Goal: Information Seeking & Learning: Learn about a topic

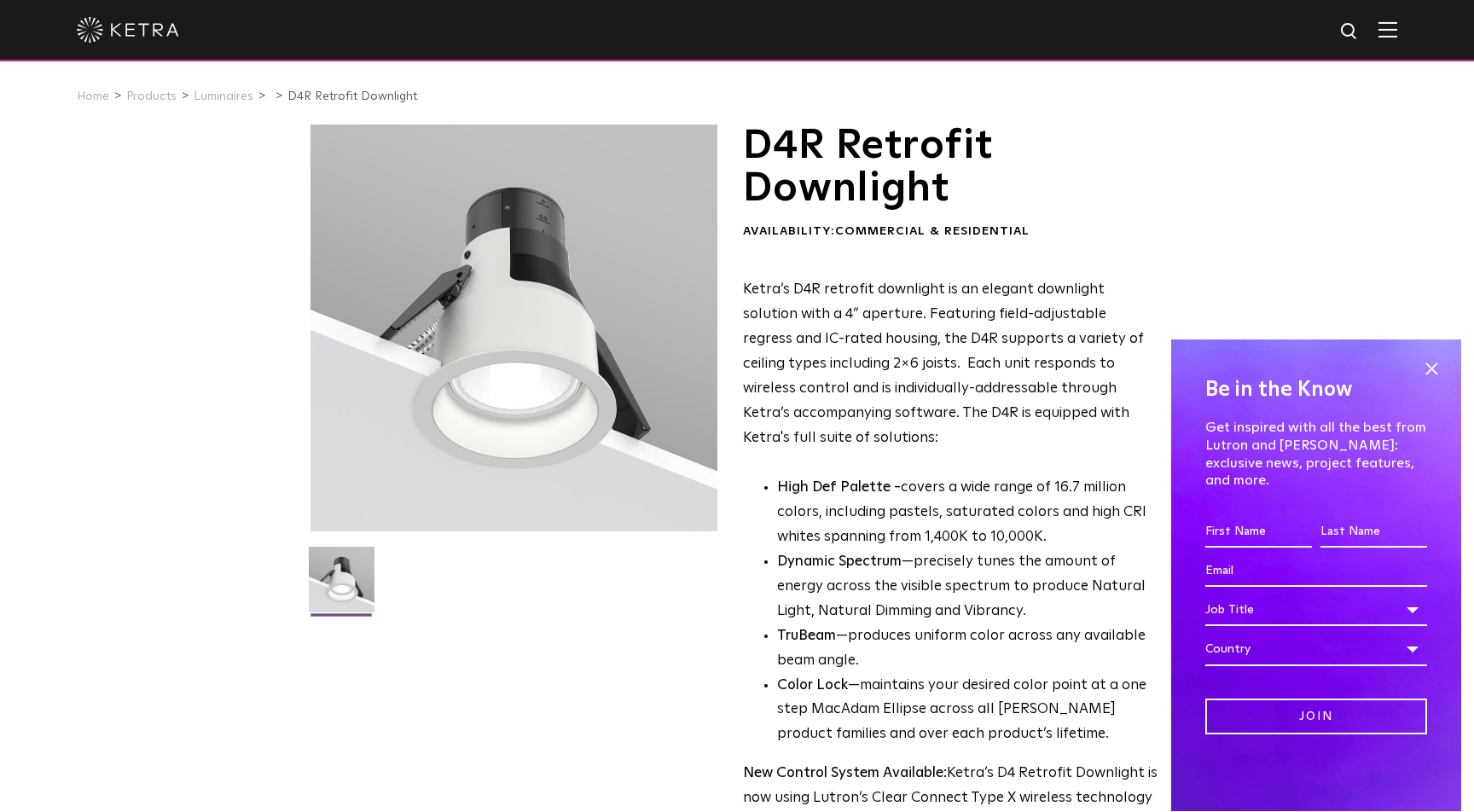
click at [846, 360] on p "Ketra’s D4R retrofit downlight is an elegant downlight solution with a 4” apert…" at bounding box center [951, 364] width 415 height 172
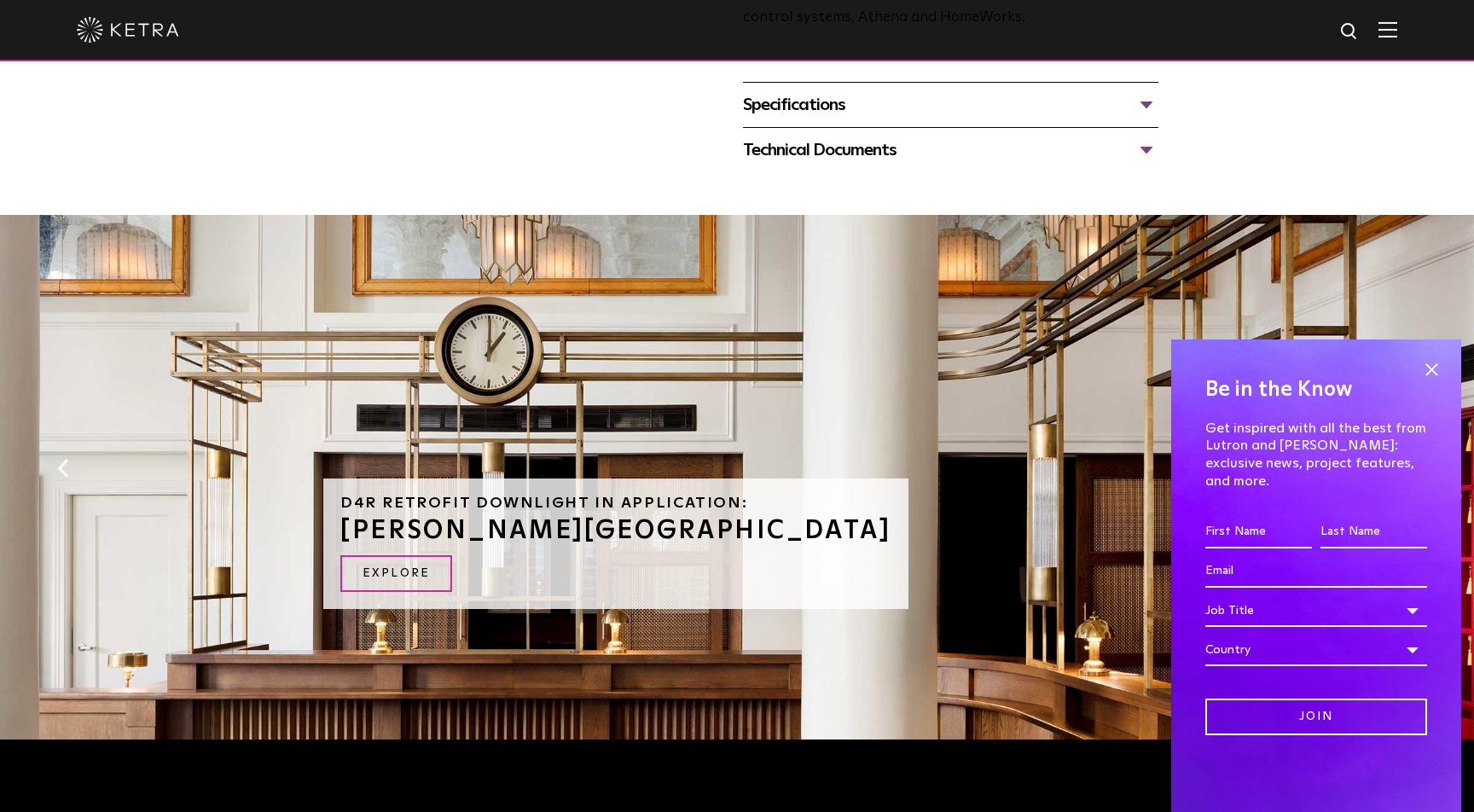
scroll to position [841, 0]
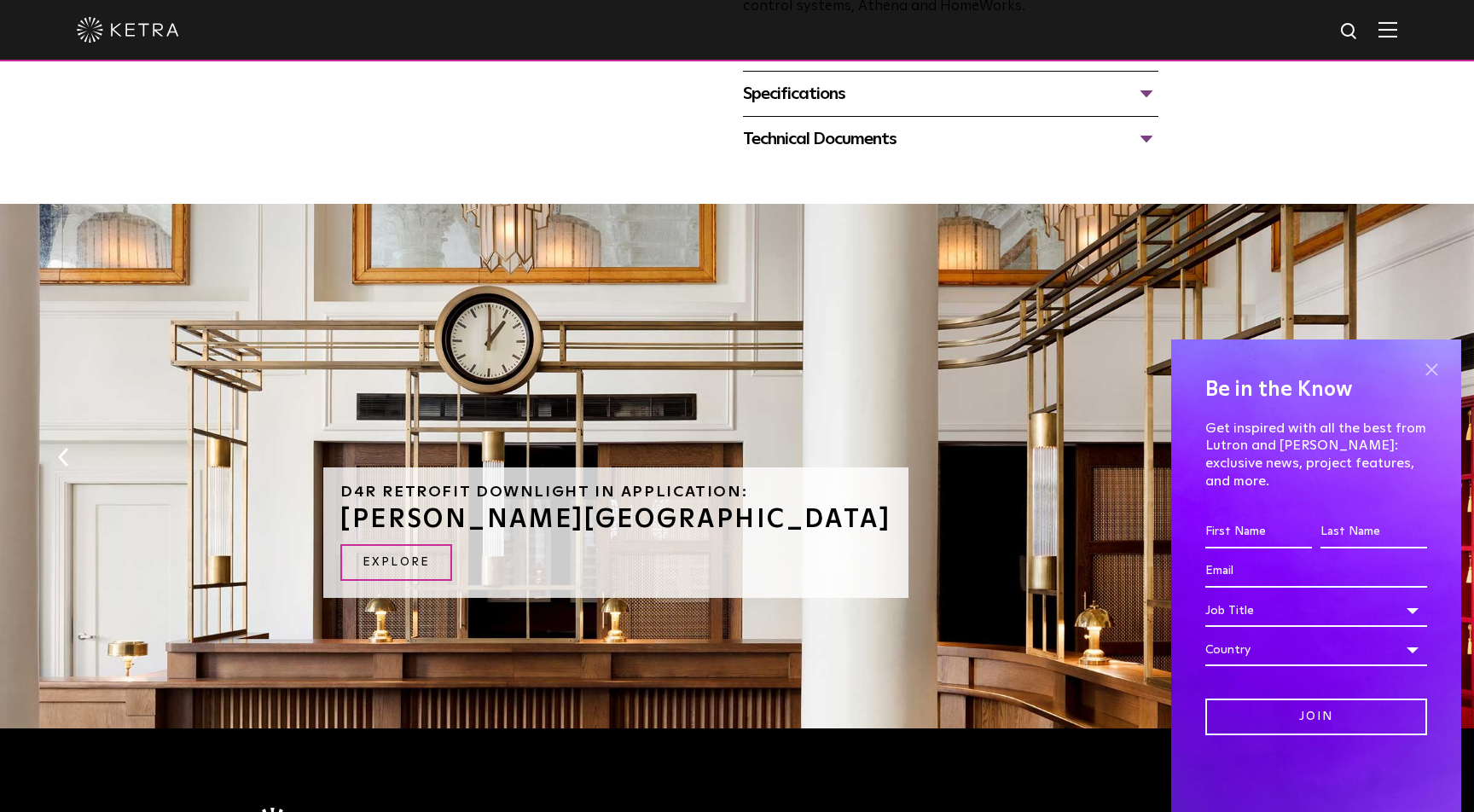
click at [1435, 382] on span at bounding box center [1431, 369] width 26 height 26
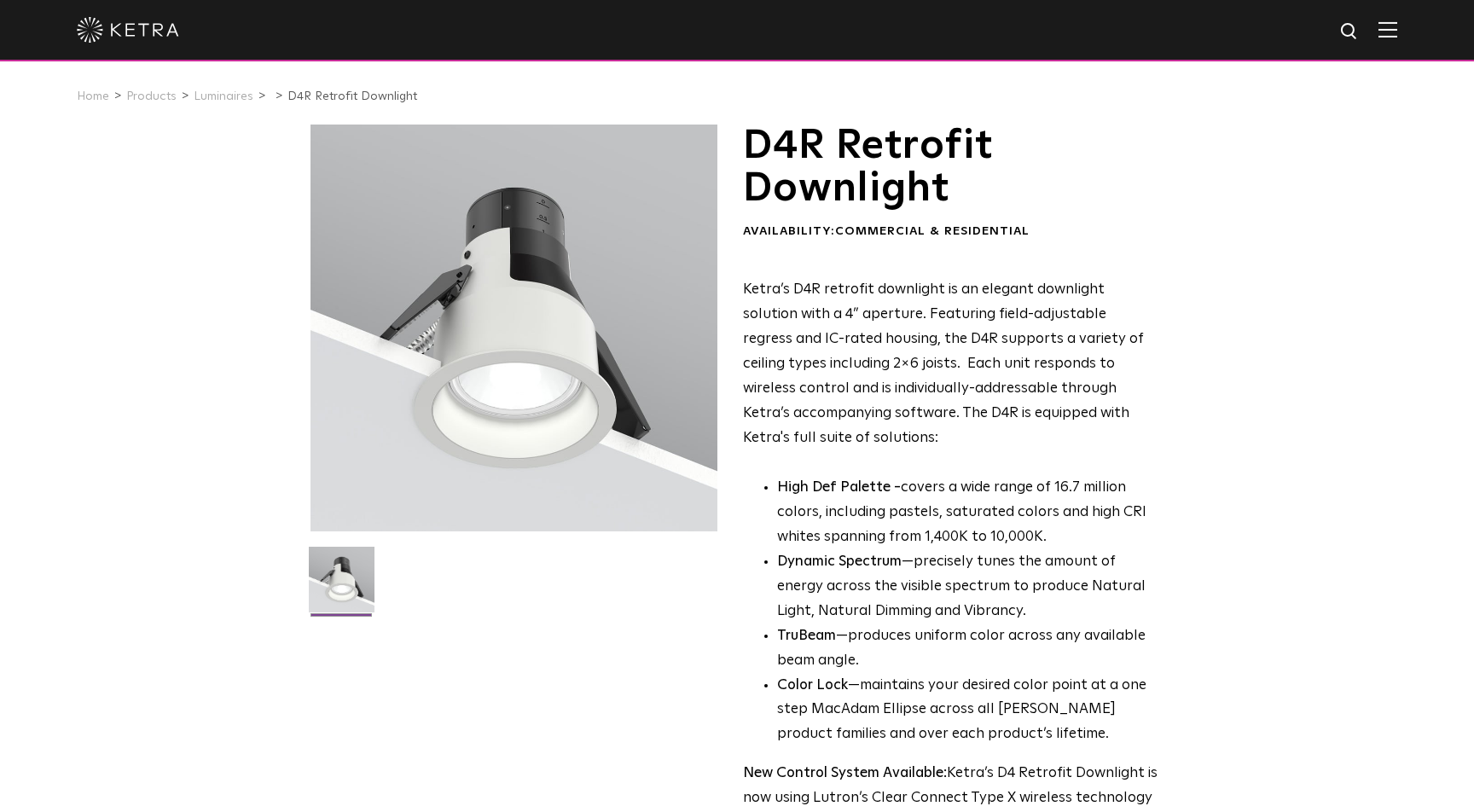
scroll to position [-1, 0]
click at [851, 341] on p "Ketra’s D4R retrofit downlight is an elegant downlight solution with a 4” apert…" at bounding box center [951, 364] width 415 height 172
click at [141, 96] on link "Products" at bounding box center [151, 96] width 50 height 12
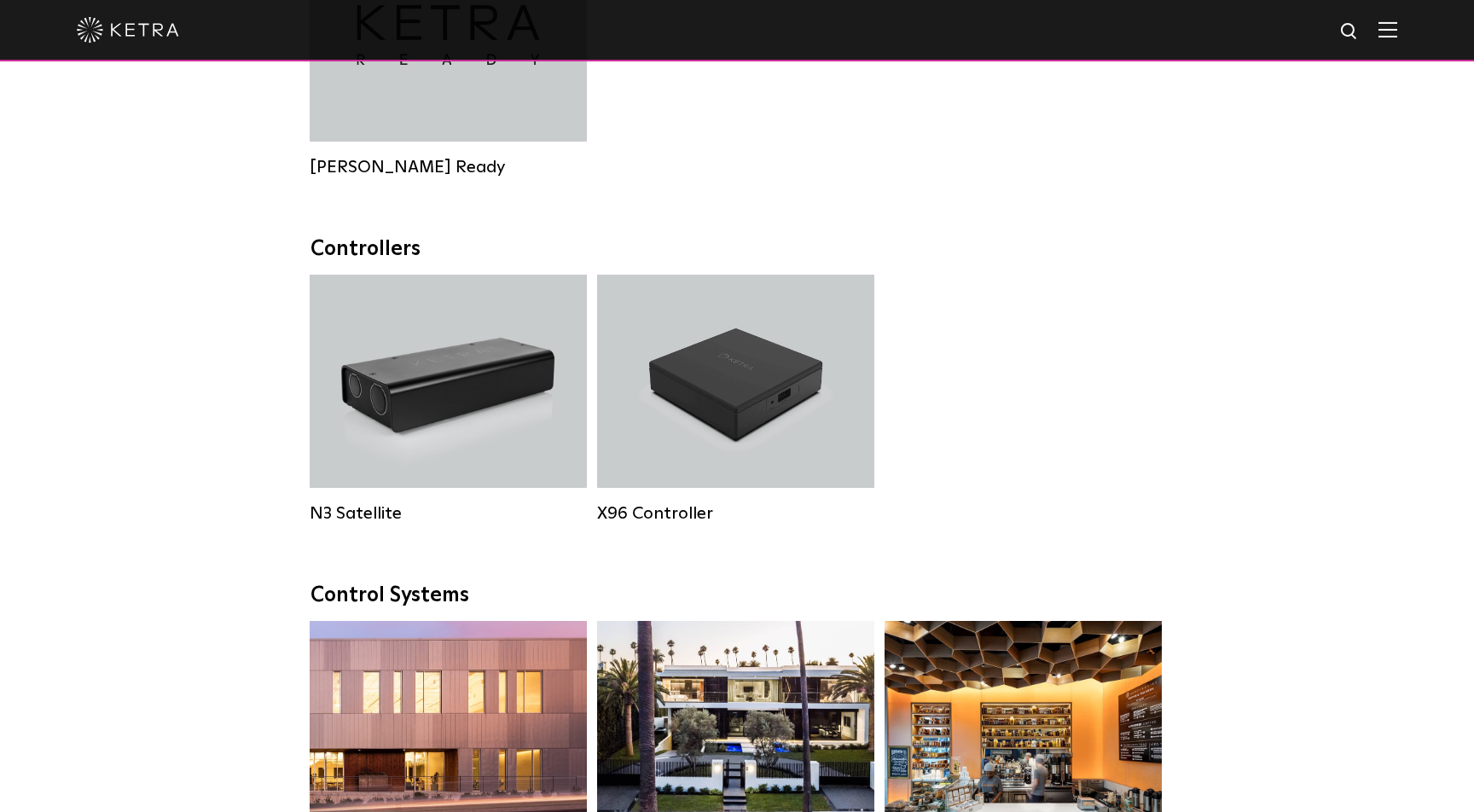
scroll to position [2345, 0]
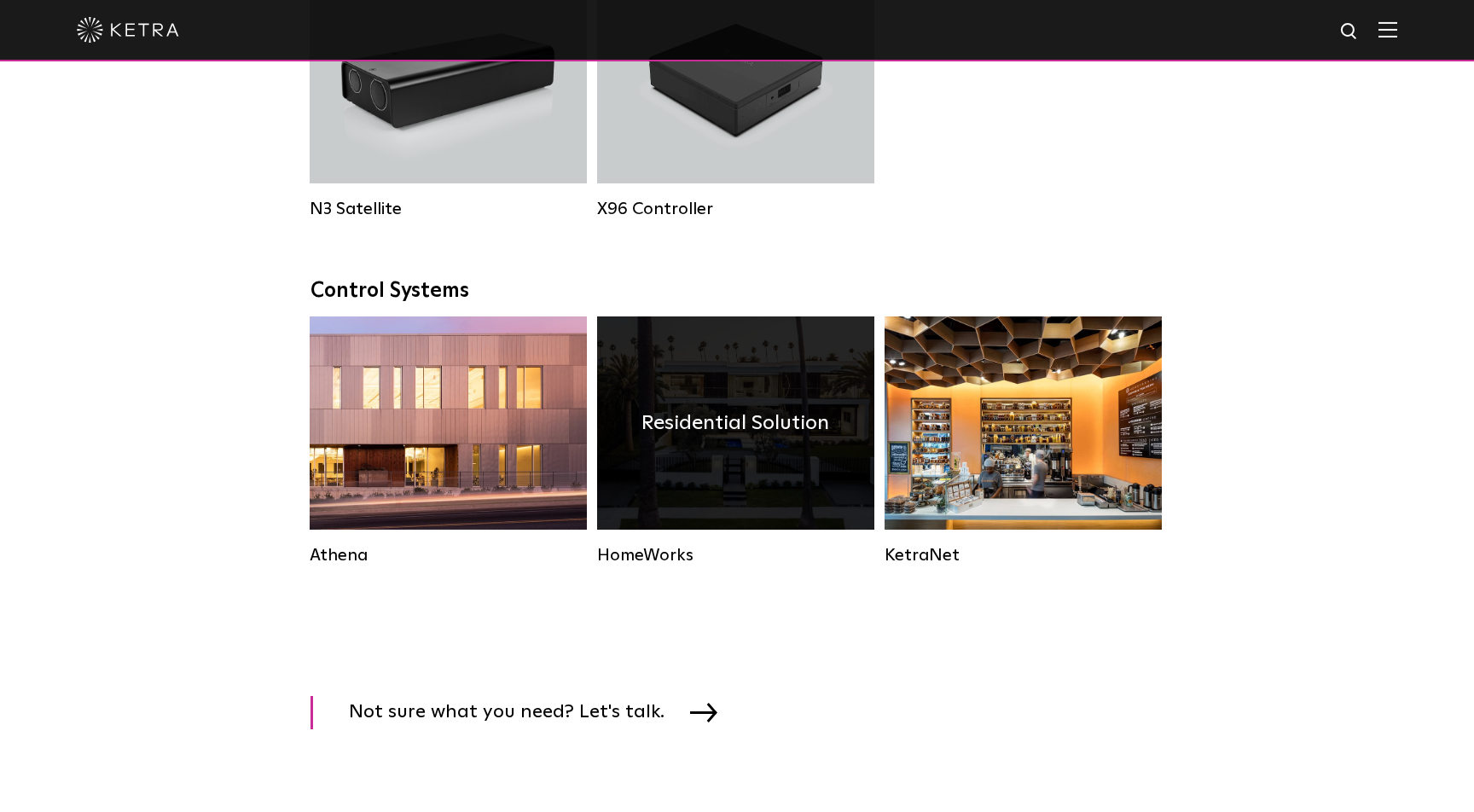
click at [718, 422] on h4 "Residential Solution" at bounding box center [735, 422] width 188 height 32
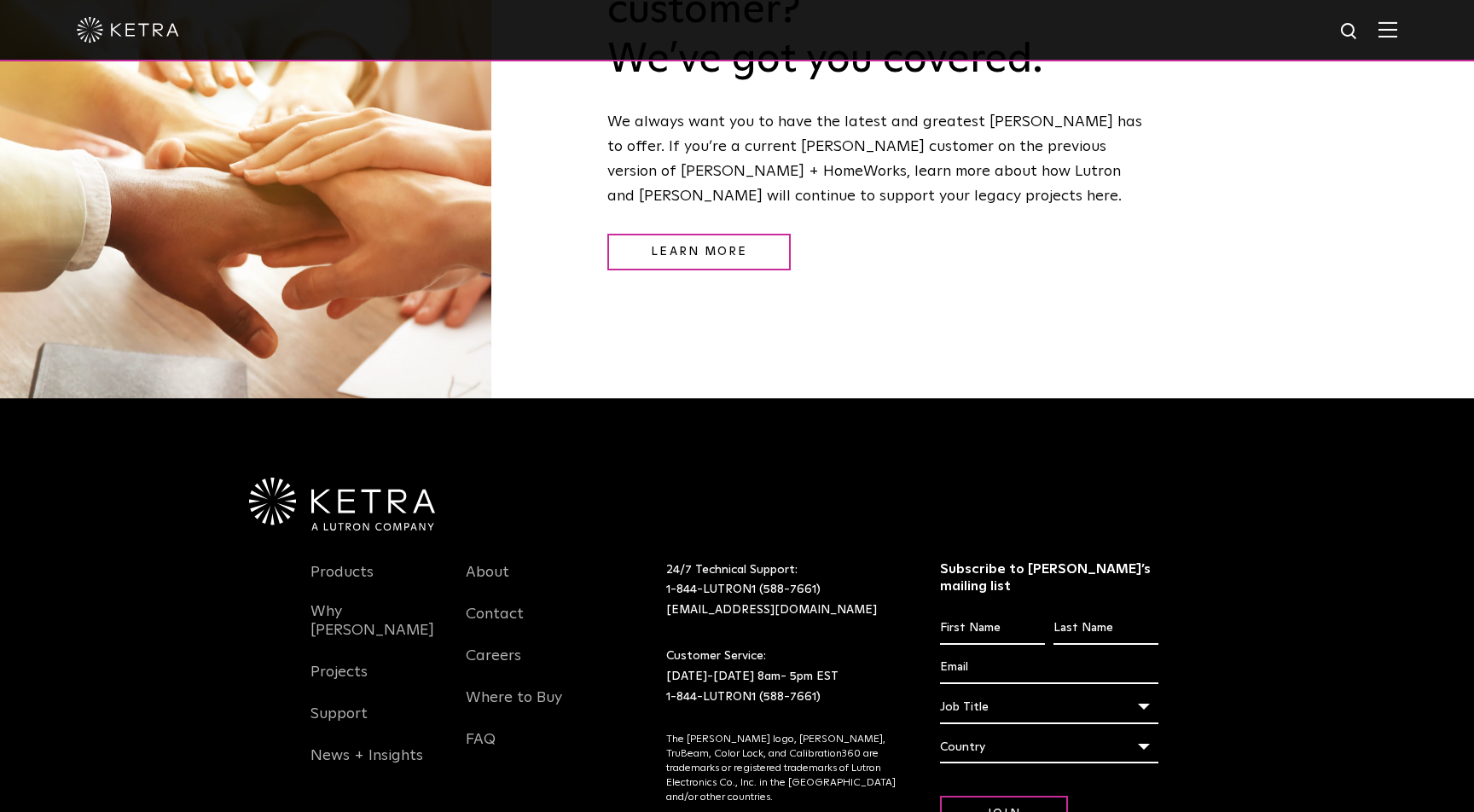
scroll to position [2288, 0]
click at [343, 664] on link "Projects" at bounding box center [339, 683] width 57 height 39
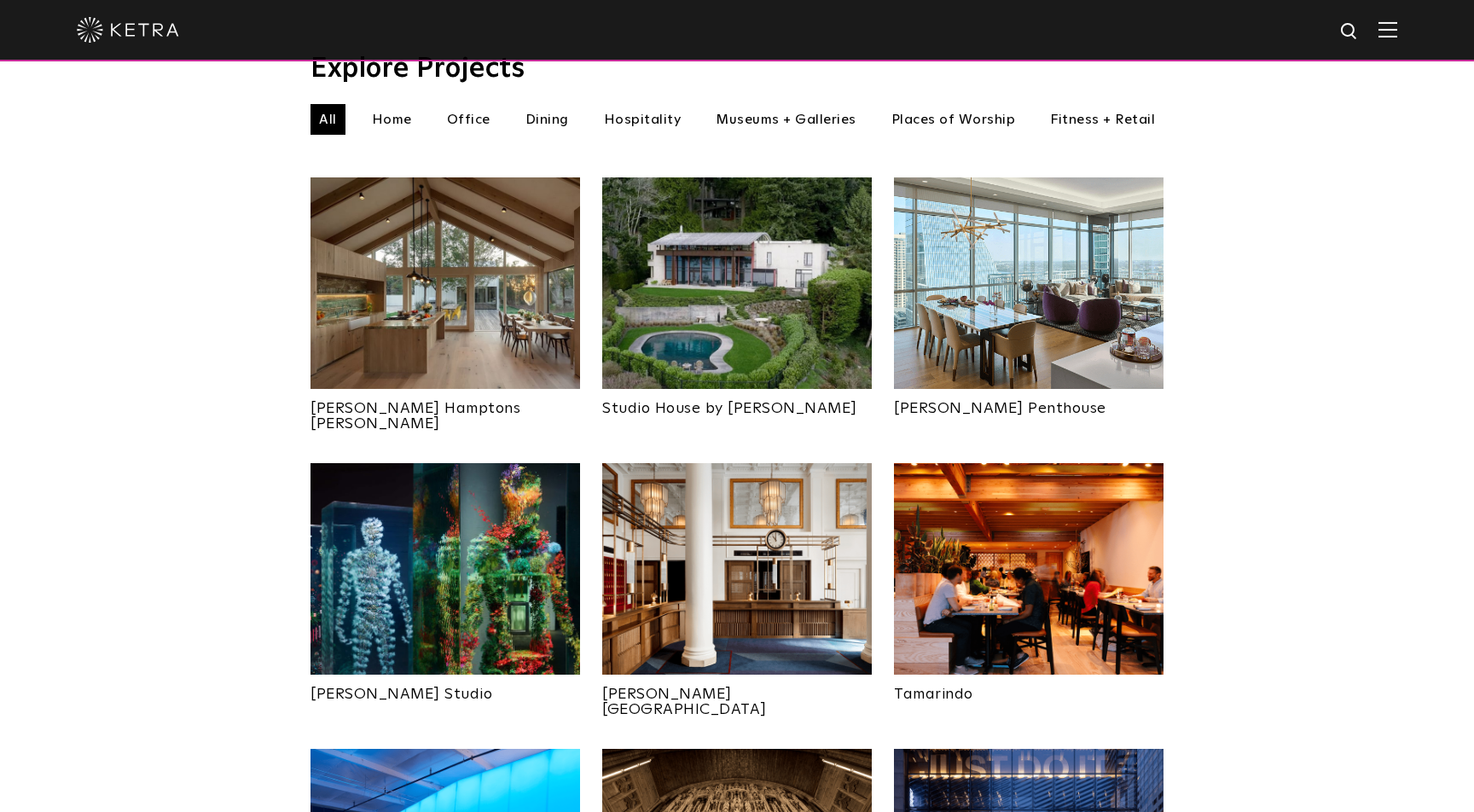
scroll to position [434, 0]
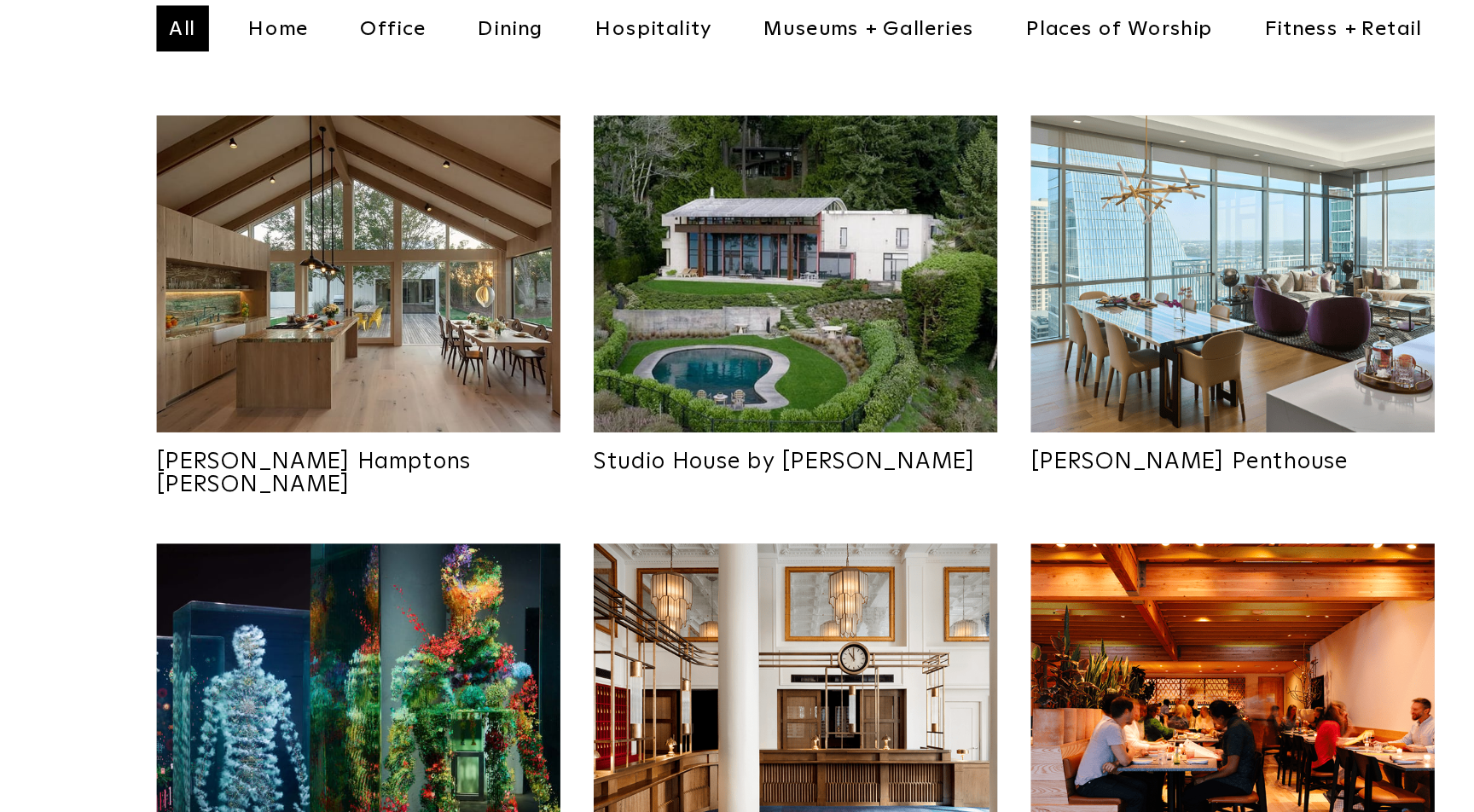
click at [894, 347] on img at bounding box center [1028, 453] width 270 height 212
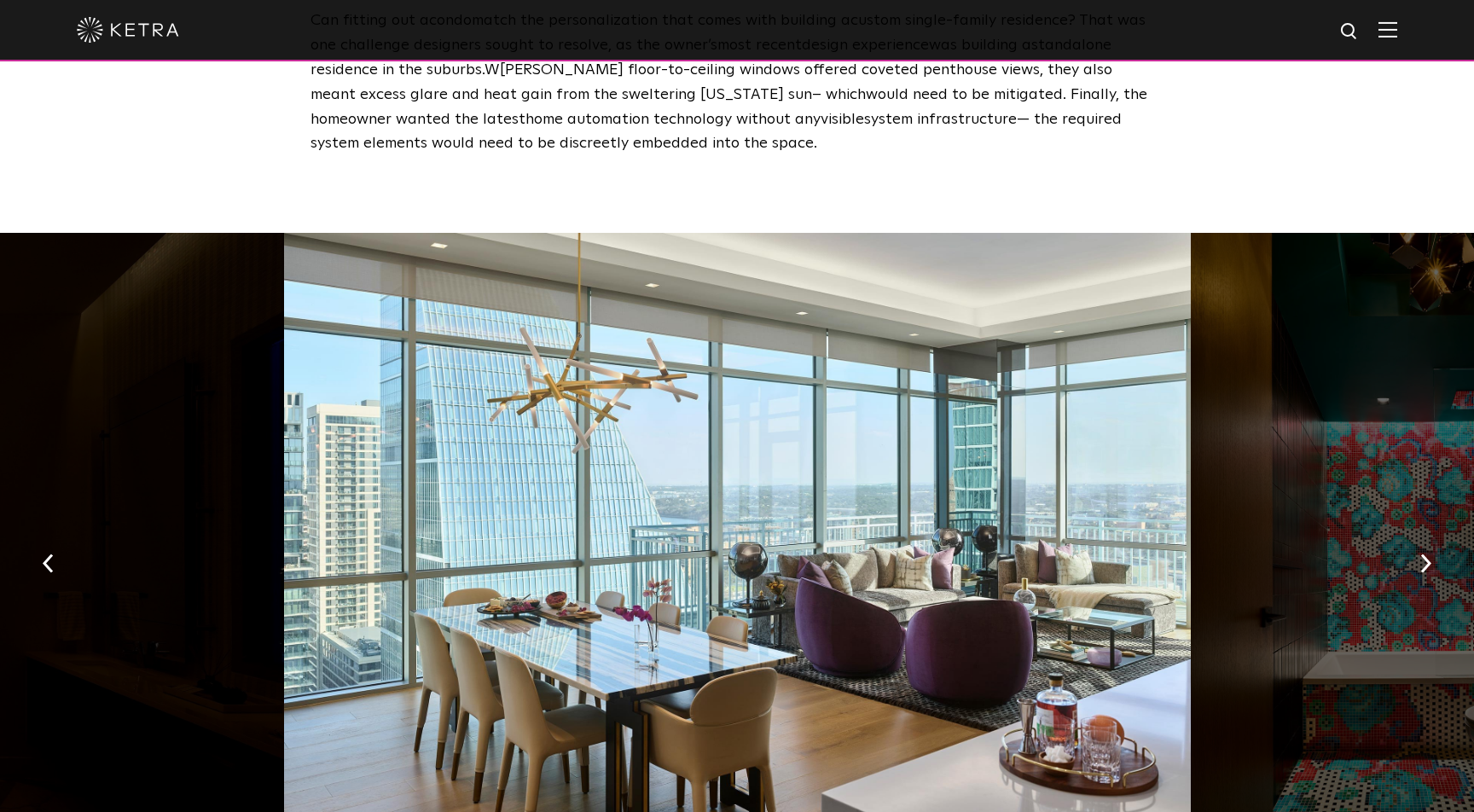
scroll to position [3047, 0]
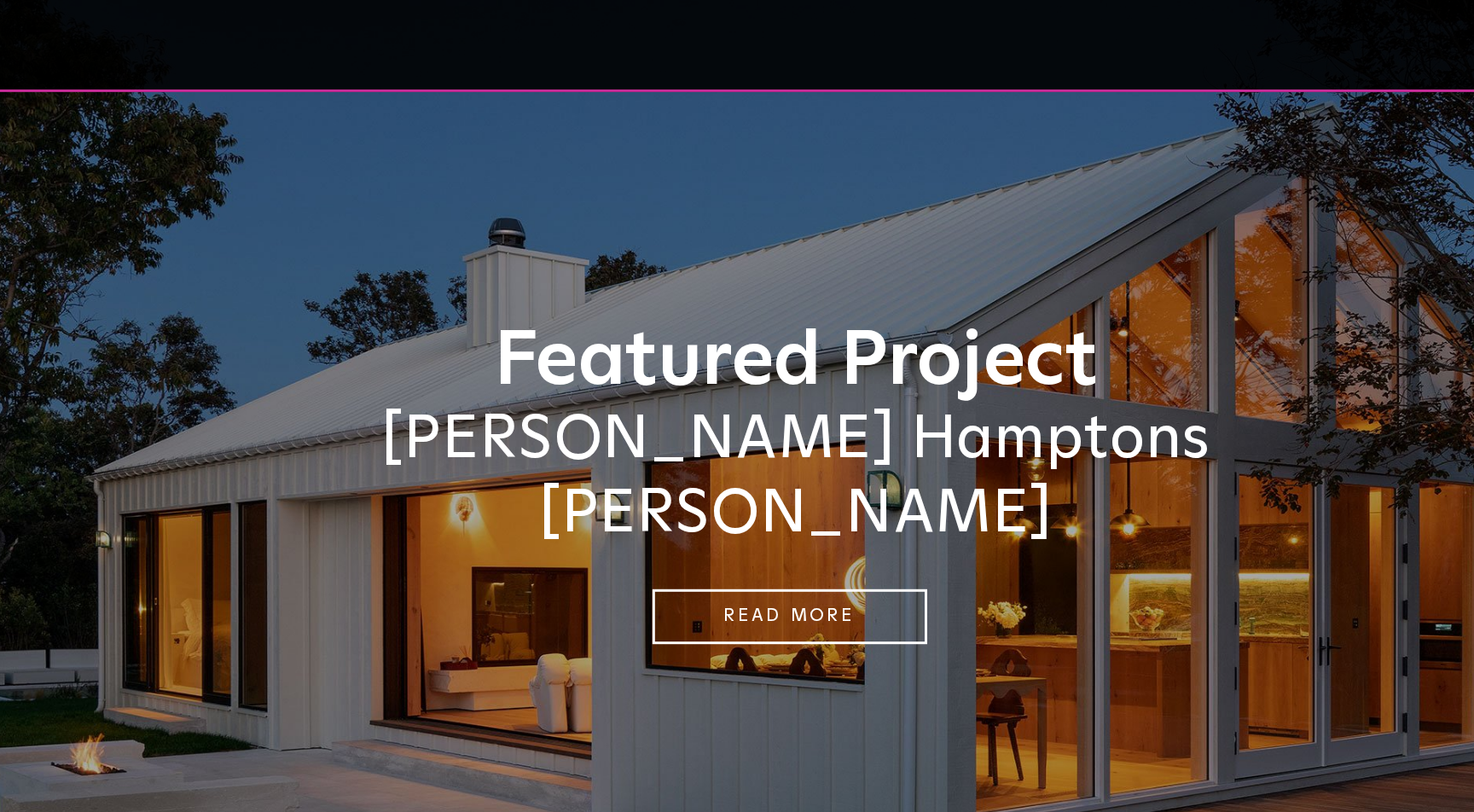
scroll to position [-34, 0]
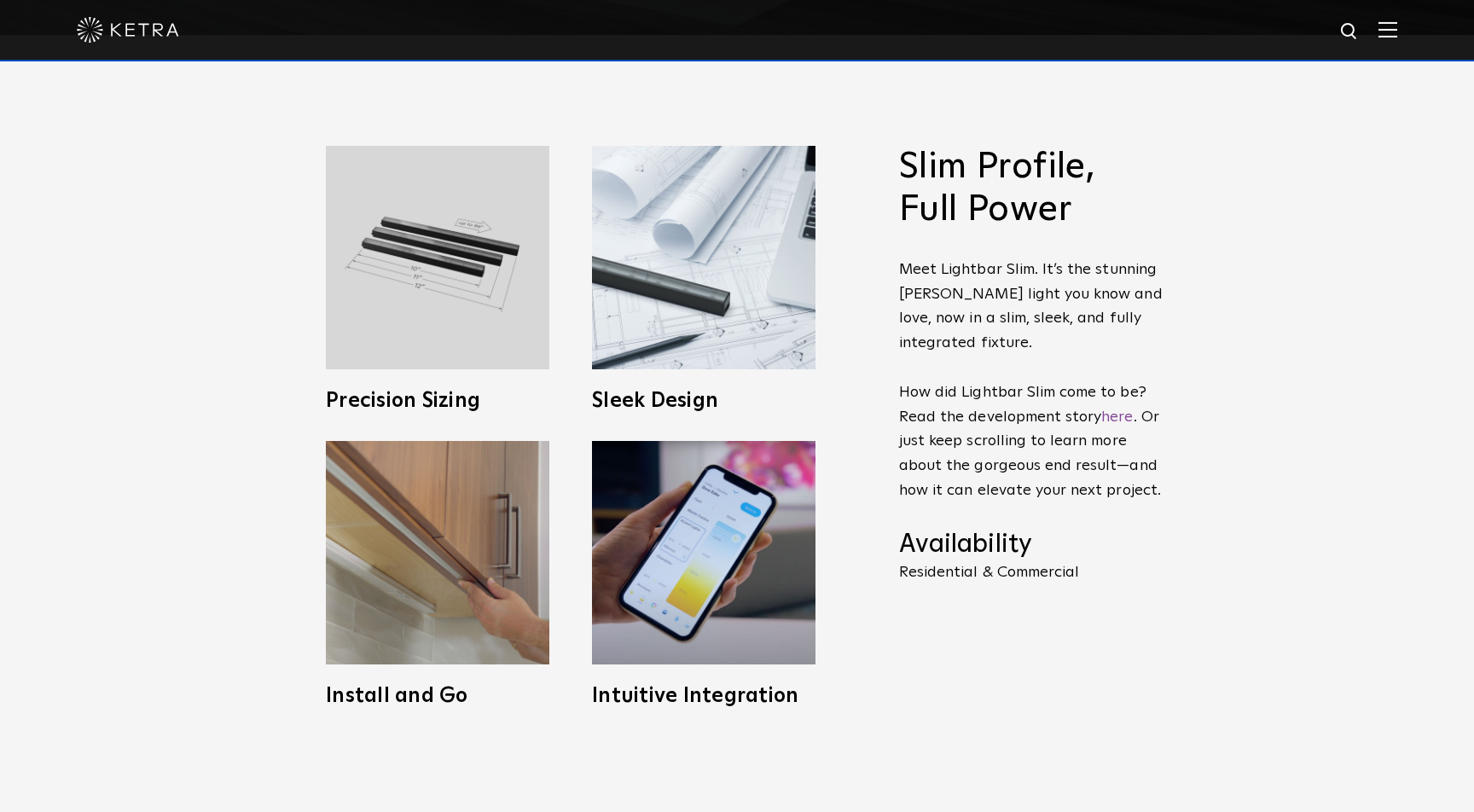
scroll to position [775, 0]
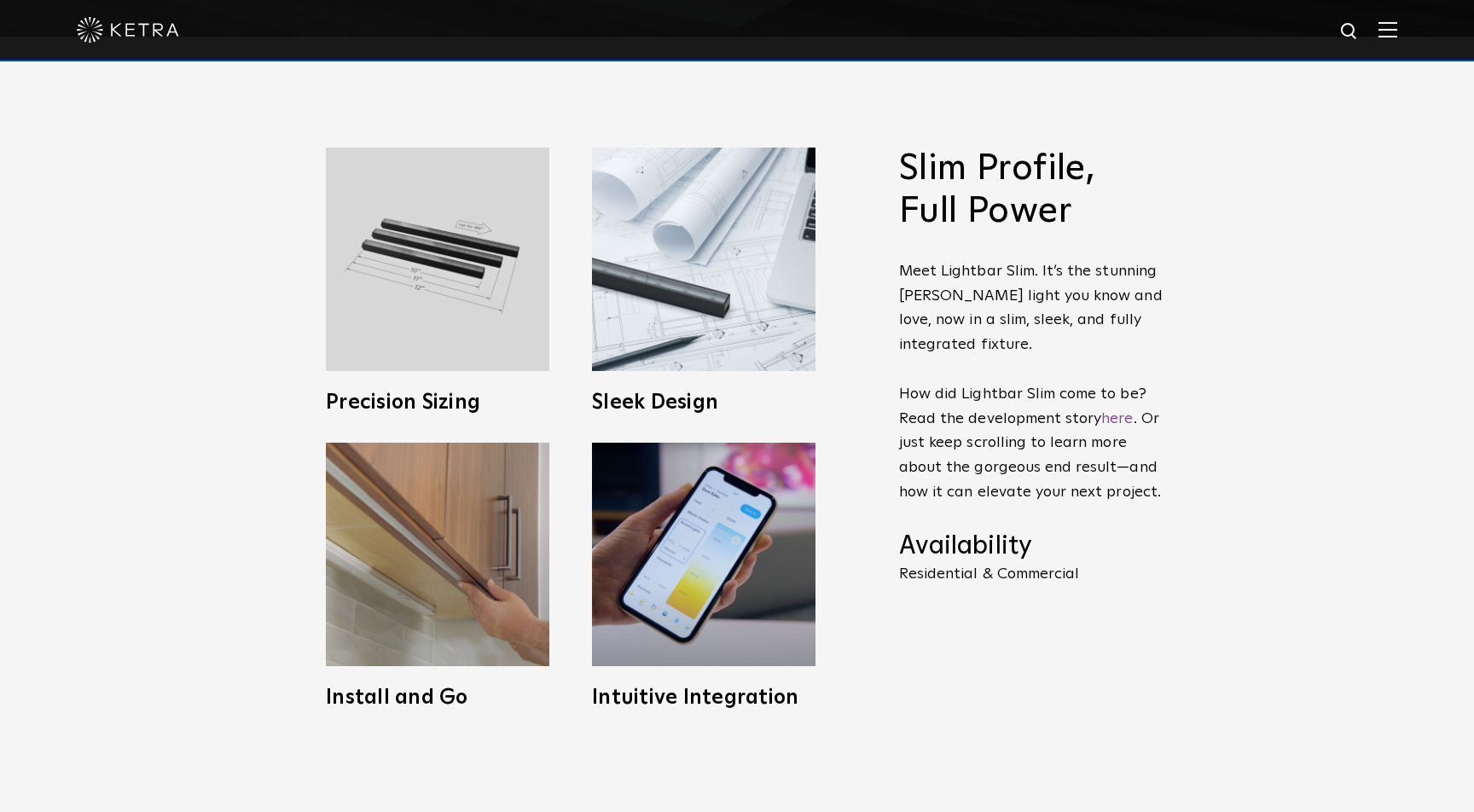
click at [932, 369] on p "Meet Lightbar Slim. It’s the stunning [PERSON_NAME] light you know and love, no…" at bounding box center [1031, 382] width 264 height 246
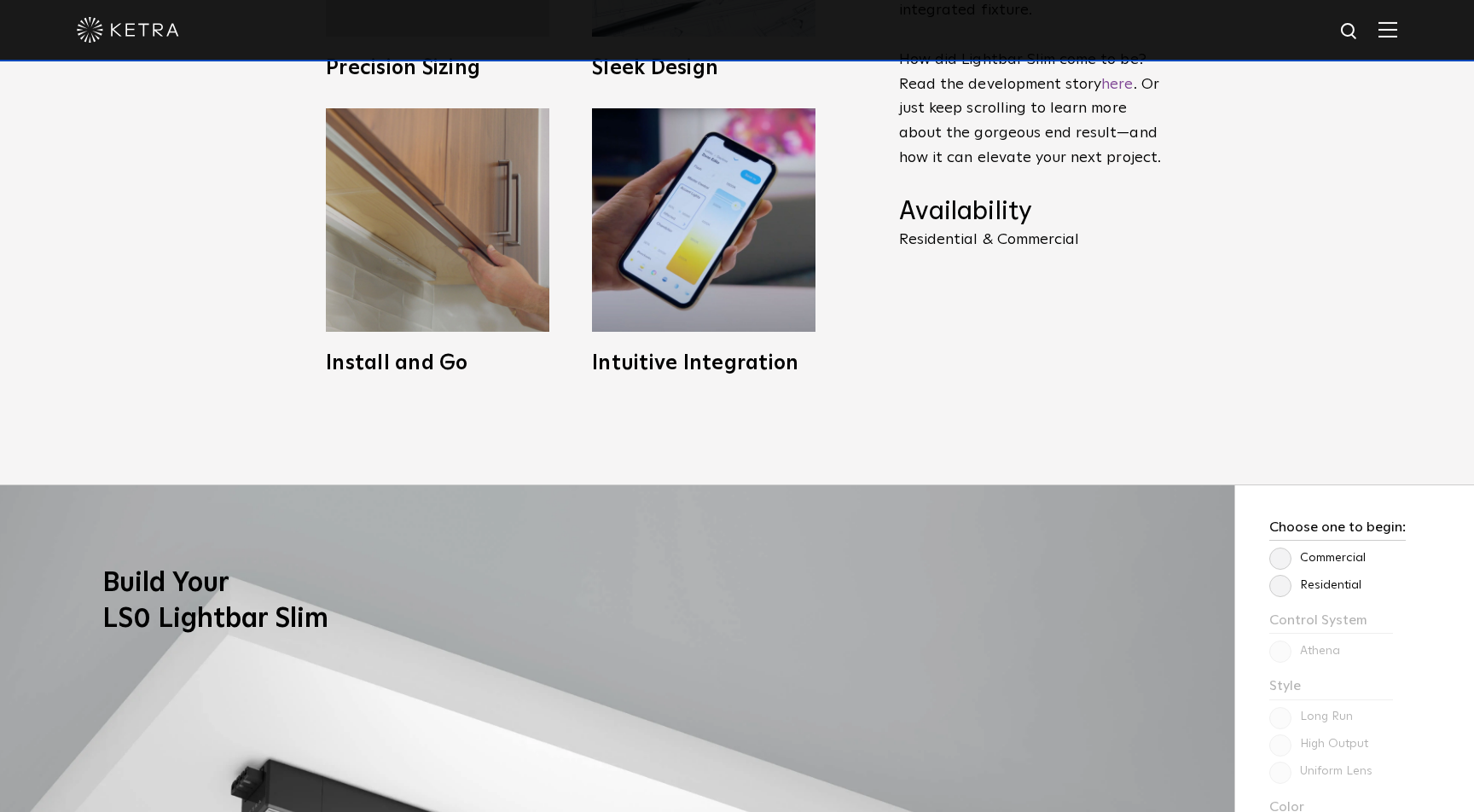
scroll to position [1315, 0]
